Goal: Task Accomplishment & Management: Manage account settings

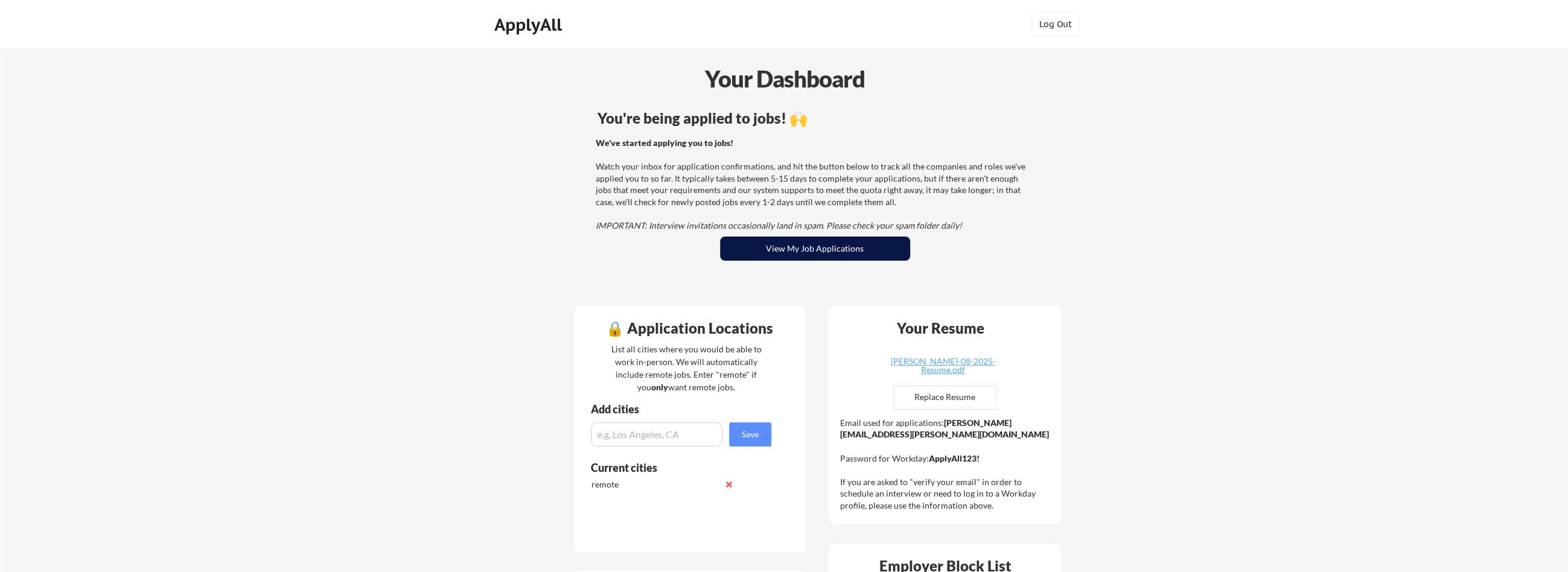
click at [765, 252] on button "View My Job Applications" at bounding box center [815, 249] width 190 height 24
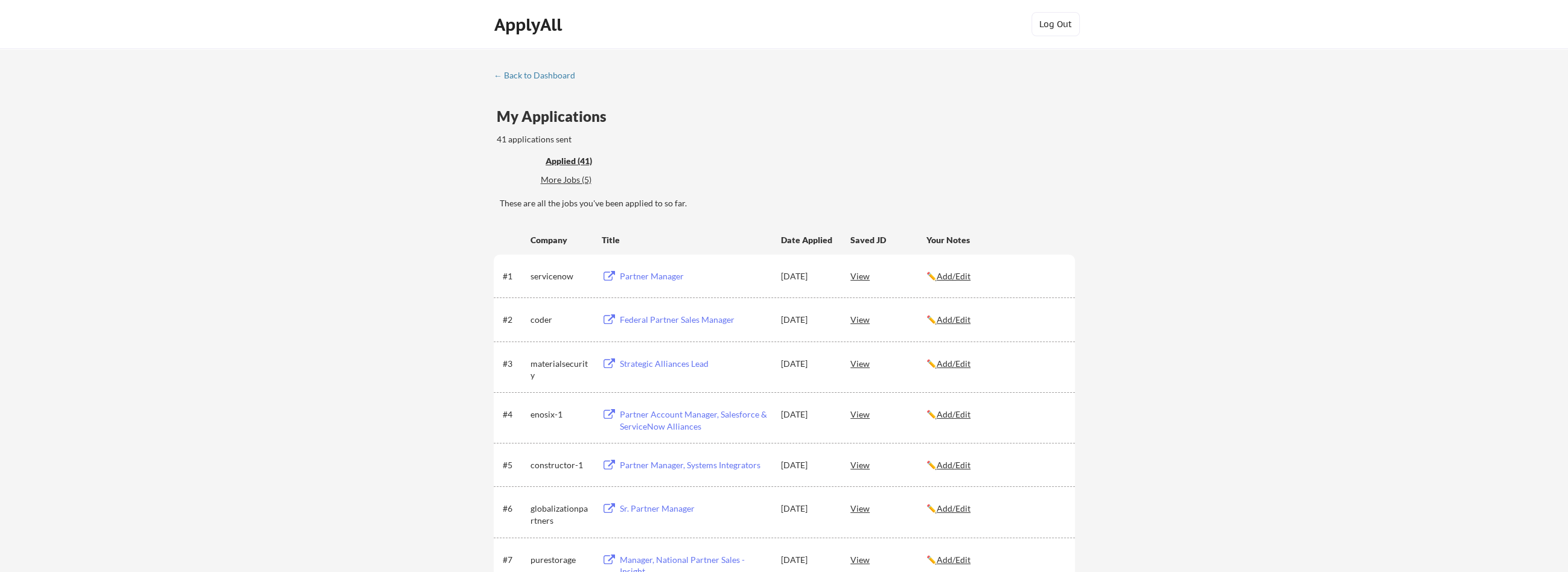
click at [554, 178] on div "More Jobs (5)" at bounding box center [584, 180] width 89 height 12
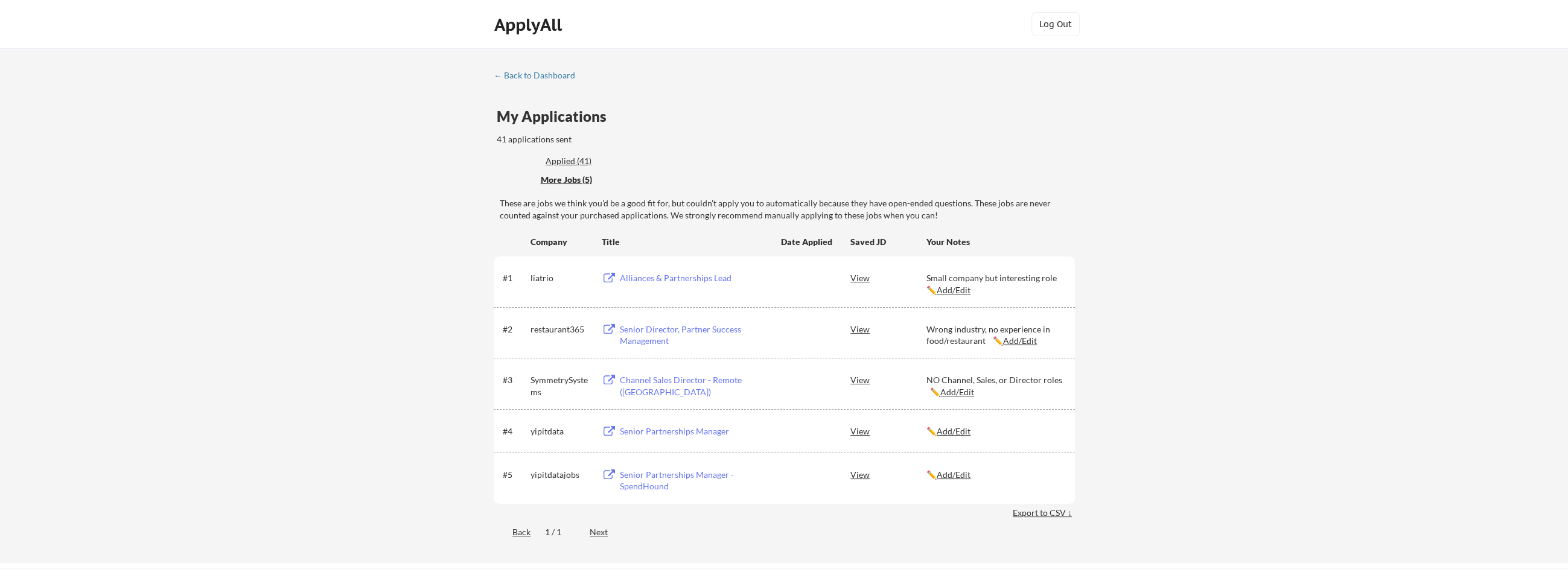
click at [571, 160] on div "Applied (41)" at bounding box center [585, 161] width 79 height 12
